Goal: Task Accomplishment & Management: Manage account settings

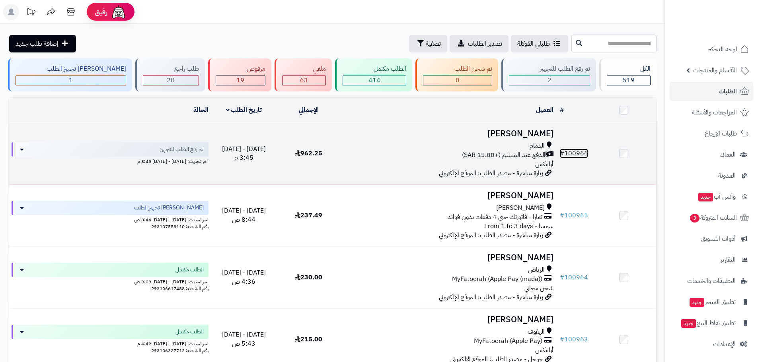
click at [577, 149] on link "# 100966" at bounding box center [574, 154] width 28 height 10
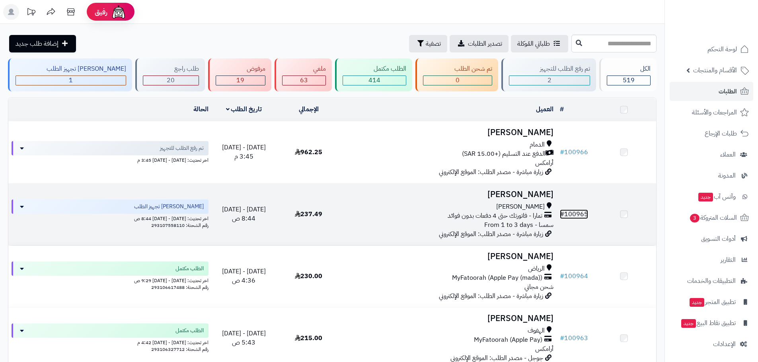
drag, startPoint x: 0, startPoint y: 0, endPoint x: 576, endPoint y: 211, distance: 613.4
click at [576, 211] on link "# 100965" at bounding box center [574, 215] width 28 height 10
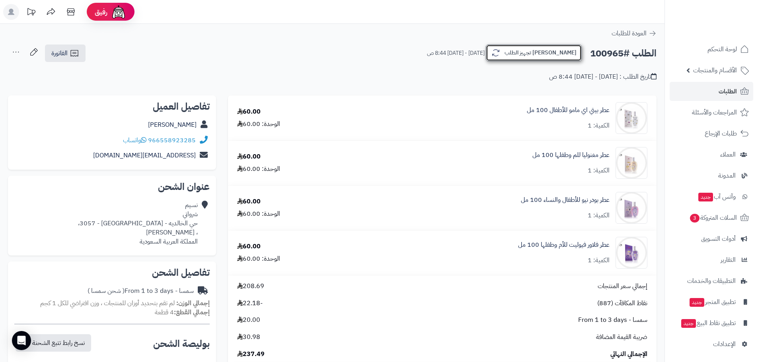
click at [548, 49] on button "[PERSON_NAME] تجهيز الطلب" at bounding box center [534, 53] width 96 height 17
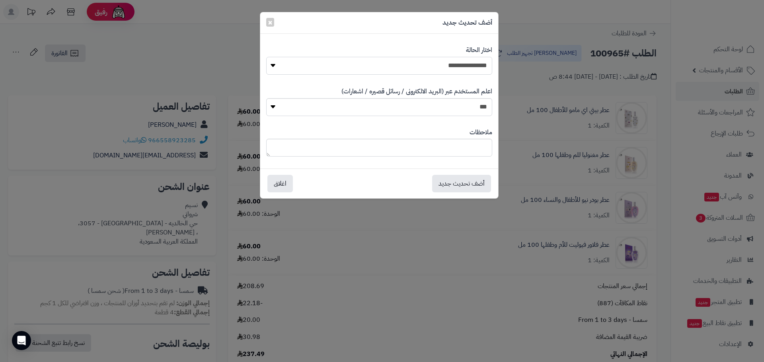
click at [455, 59] on select "**********" at bounding box center [379, 66] width 226 height 18
select select "*"
click at [266, 57] on select "**********" at bounding box center [379, 66] width 226 height 18
click at [469, 184] on button "أضف تحديث جديد" at bounding box center [461, 184] width 59 height 18
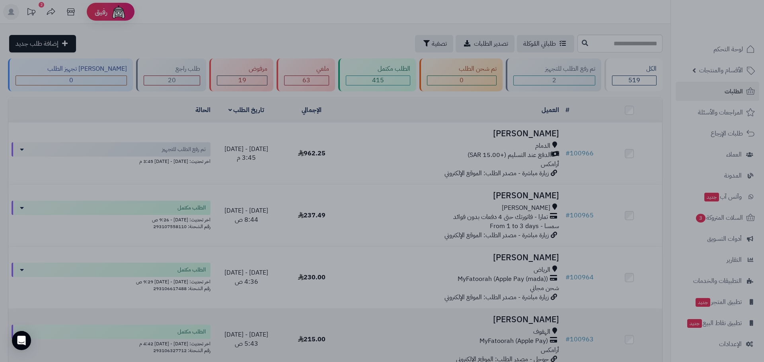
click at [278, 323] on div at bounding box center [382, 181] width 764 height 362
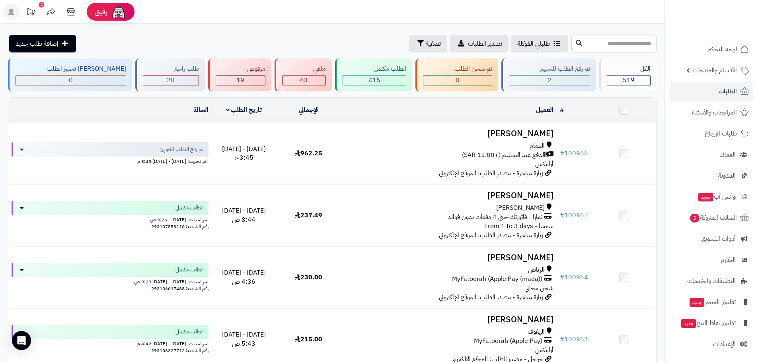
click at [35, 8] on icon at bounding box center [31, 12] width 16 height 16
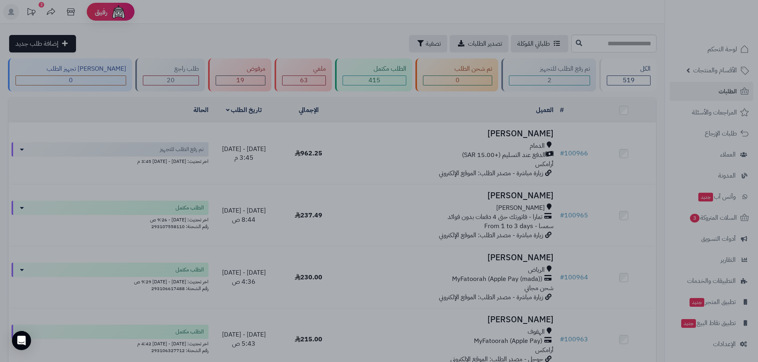
click at [456, 28] on div at bounding box center [379, 181] width 758 height 362
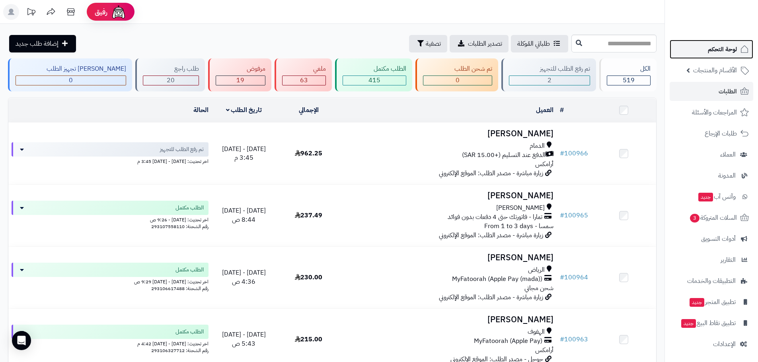
click at [706, 54] on link "لوحة التحكم" at bounding box center [711, 49] width 84 height 19
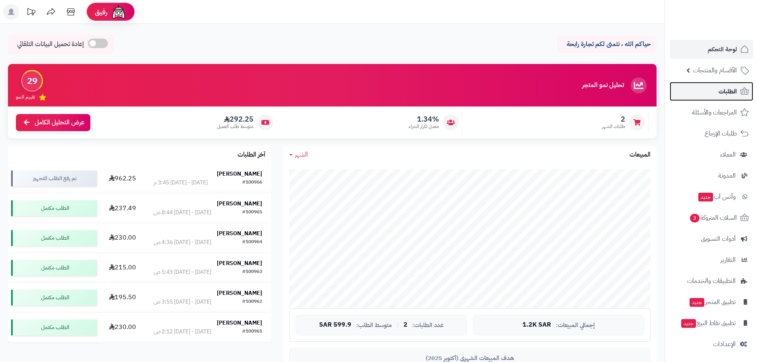
click at [724, 100] on link "الطلبات" at bounding box center [711, 91] width 84 height 19
